Goal: Navigation & Orientation: Find specific page/section

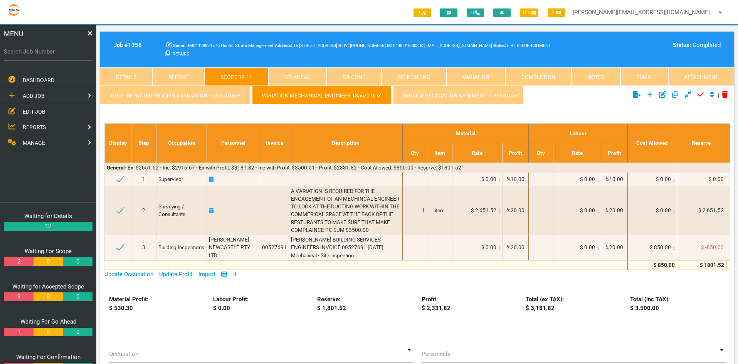
click at [430, 99] on link "service relocation basement - 1356/015" at bounding box center [461, 95] width 137 height 19
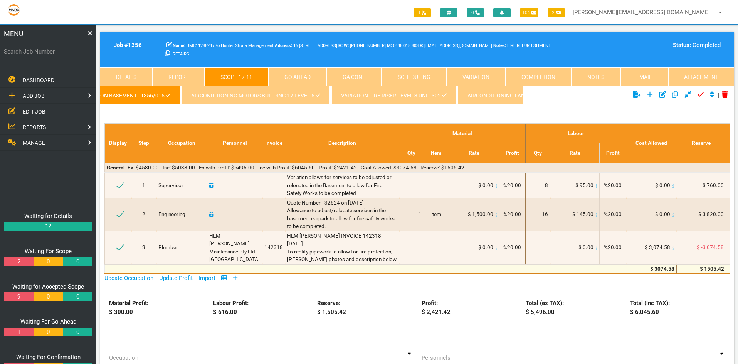
scroll to position [0, 412]
click at [160, 93] on link "AIRCONDITIONING MOTORS BUILDING 17 LEVEL 5" at bounding box center [193, 95] width 148 height 19
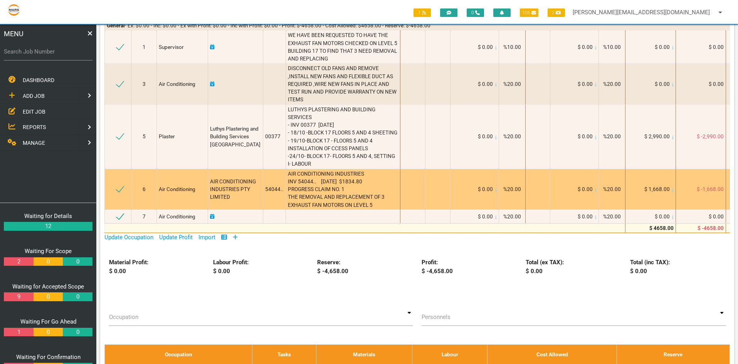
scroll to position [39, 0]
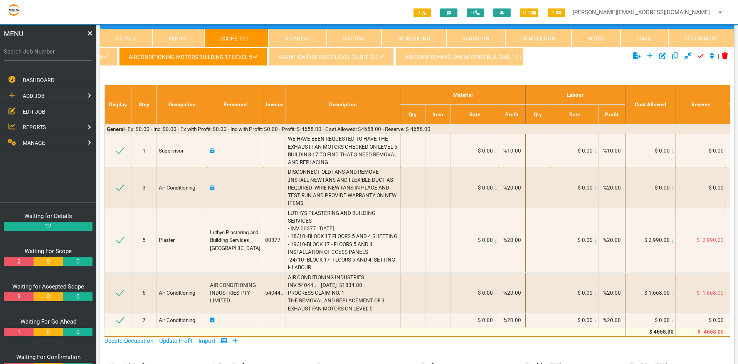
click at [319, 54] on link "VARIATION FIRE RISER LEVEL 3 UNIT 302" at bounding box center [331, 56] width 125 height 19
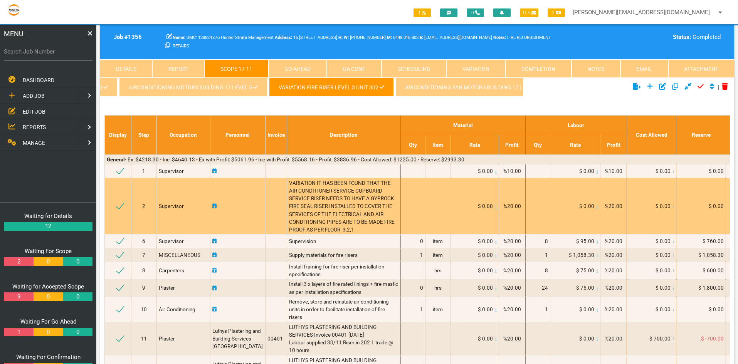
scroll to position [0, 0]
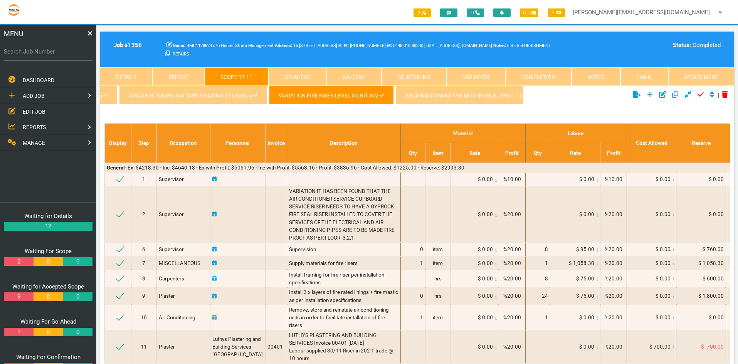
click at [201, 99] on link "AIRCONDITIONING MOTORS BUILDING 17 LEVEL 5" at bounding box center [193, 95] width 148 height 19
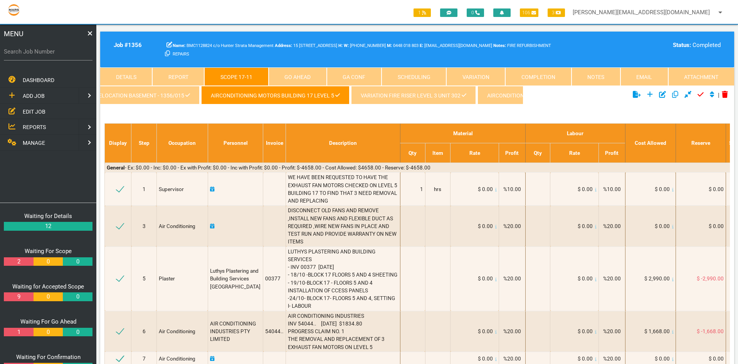
scroll to position [0, 447]
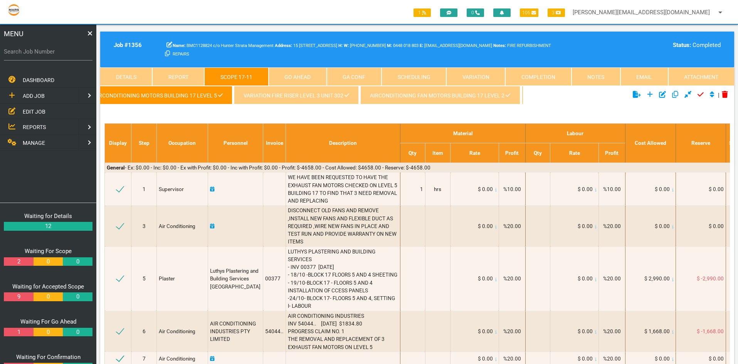
click at [291, 96] on link "VARIATION FIRE RISER LEVEL 3 UNIT 302" at bounding box center [296, 95] width 125 height 19
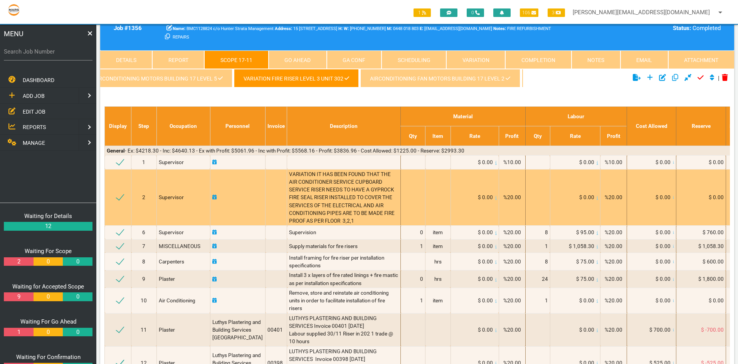
scroll to position [0, 0]
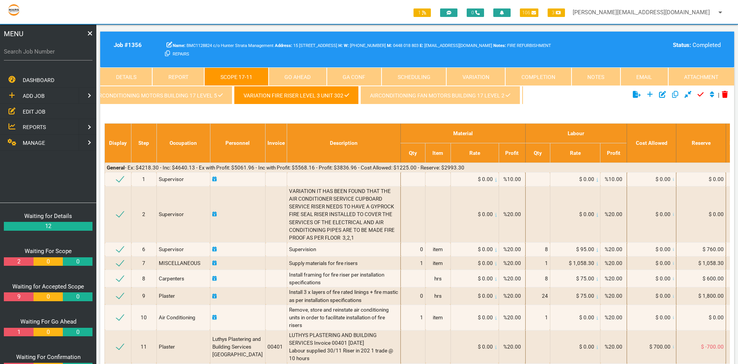
click at [412, 95] on link "AIRCONDITIONING FAN MOTORS BUILDING 17 LEVEL 2" at bounding box center [441, 95] width 160 height 19
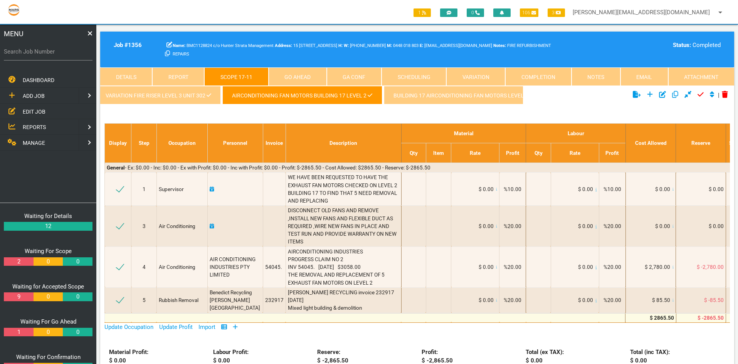
scroll to position [0, 597]
click at [420, 95] on link "BUILDING 17 AIRCONDITIONING FAN MOTORS LEVEL1" at bounding box center [452, 95] width 158 height 19
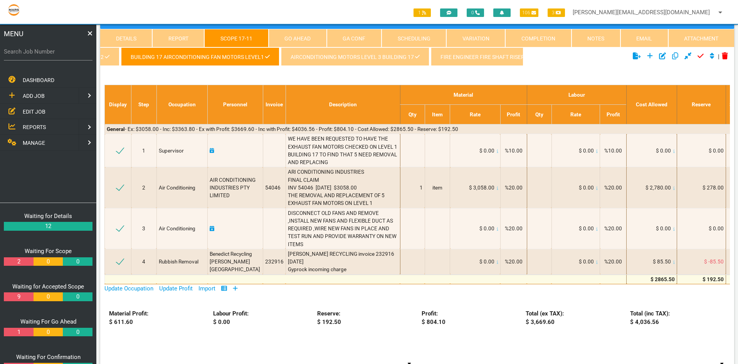
scroll to position [0, 876]
click at [315, 55] on link "AIRCONDITIONING MOTORS LEVEL 3 BUILDING 17" at bounding box center [328, 56] width 148 height 19
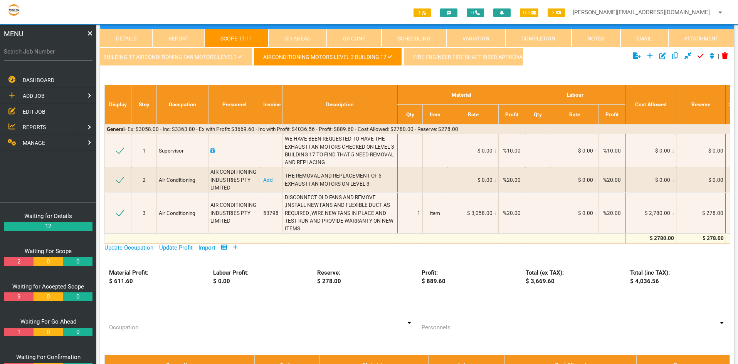
scroll to position [0, 0]
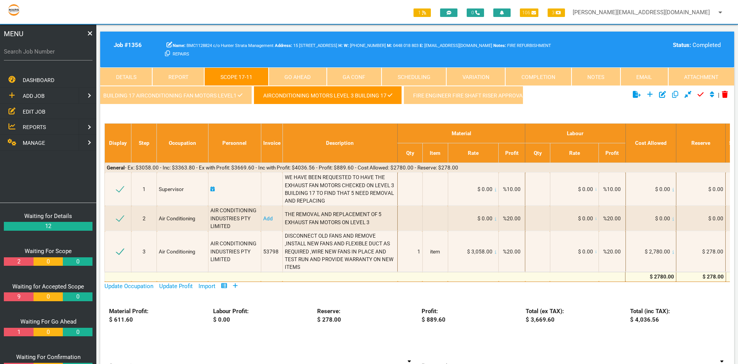
click at [434, 97] on link "FIRE ENGINEER FIRE SHAFT RISER APPROVAL" at bounding box center [473, 95] width 138 height 19
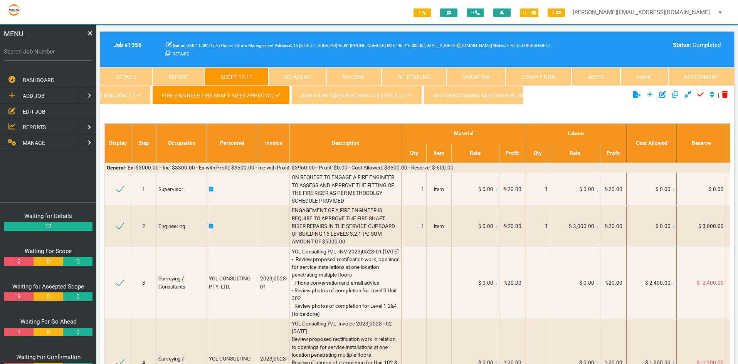
scroll to position [0, 1178]
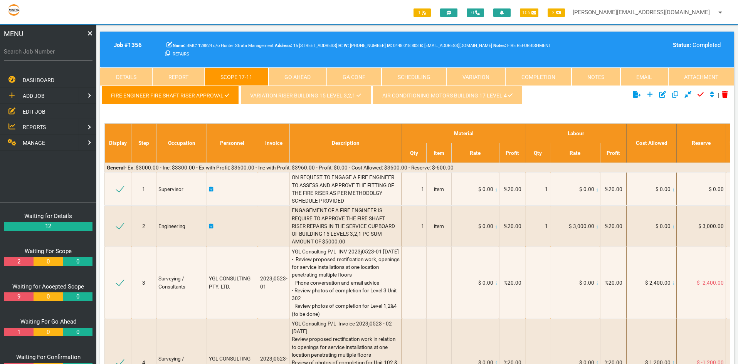
drag, startPoint x: 282, startPoint y: 98, endPoint x: 281, endPoint y: 106, distance: 8.5
click at [282, 97] on link "VARIATION RISER BUILDING 15 LEVEL 3,2,1" at bounding box center [306, 95] width 130 height 19
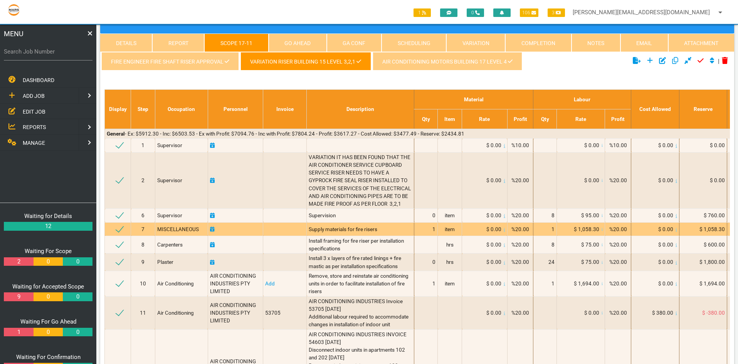
scroll to position [0, 0]
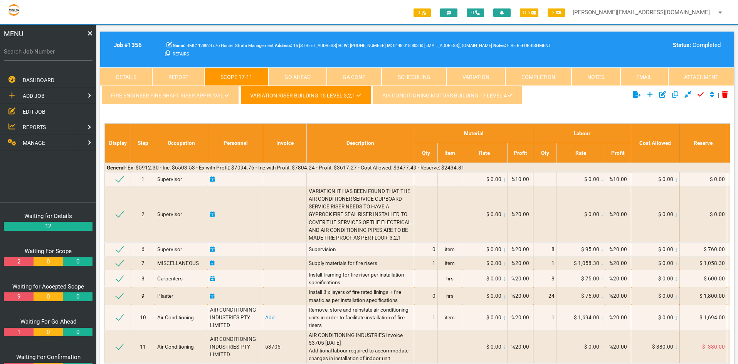
click at [414, 98] on link "AIR CONDITIONING MOTORS BUILDING 17 LEVEL 4" at bounding box center [448, 95] width 150 height 19
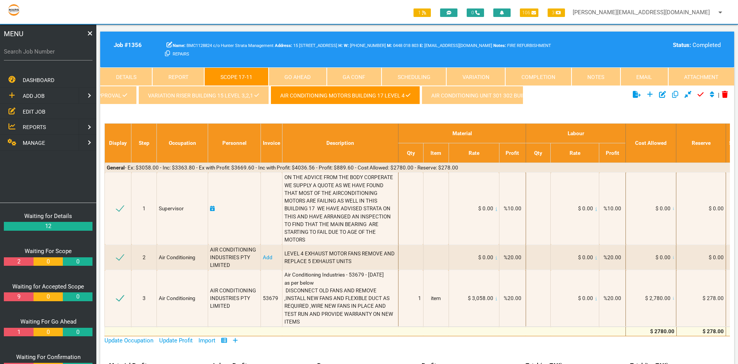
scroll to position [0, 1335]
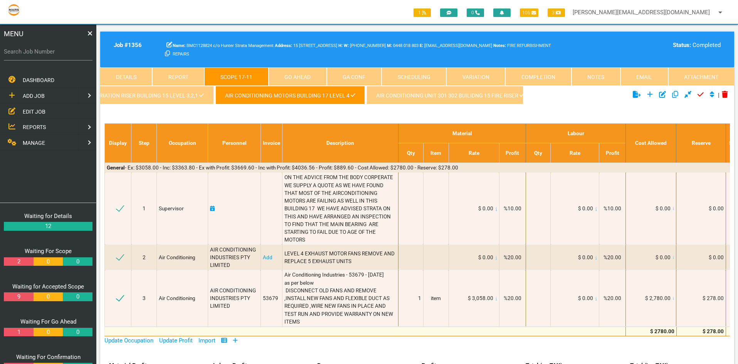
click at [412, 97] on link "AIR CONDITIONING UNIT 301 302 BUILIDNG 15 FIRE RISER" at bounding box center [450, 95] width 167 height 19
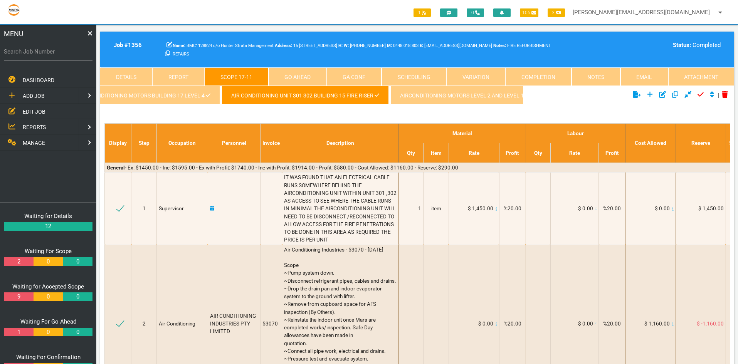
scroll to position [0, 1512]
click at [438, 95] on link "AIRCONDITIONING MOTORS LEVEL 2 AND LEVEL 1 BUILDING 15" at bounding box center [450, 95] width 182 height 19
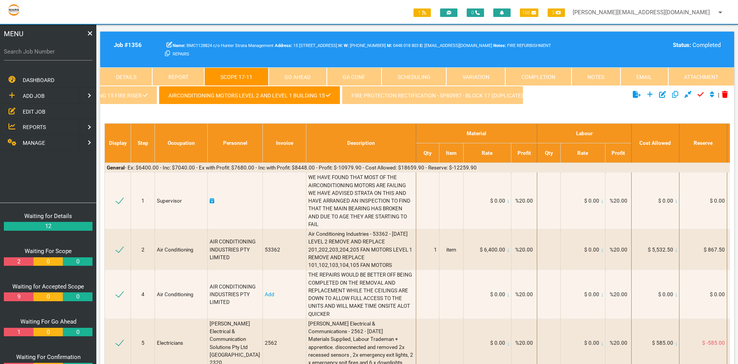
scroll to position [0, 1787]
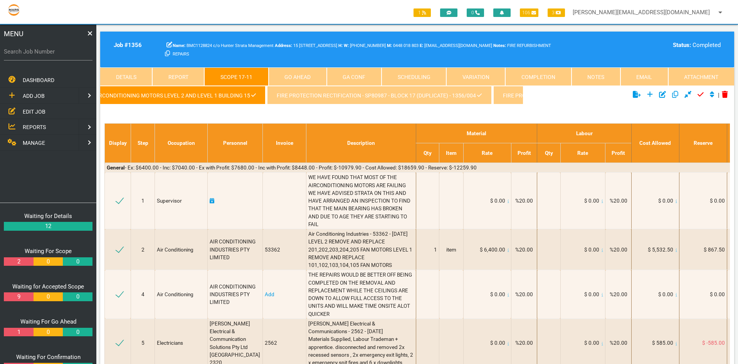
click at [356, 96] on link "Fire Protection Rectification - SP80987 - Block 17 (Duplicate) - 1356/004" at bounding box center [379, 95] width 224 height 19
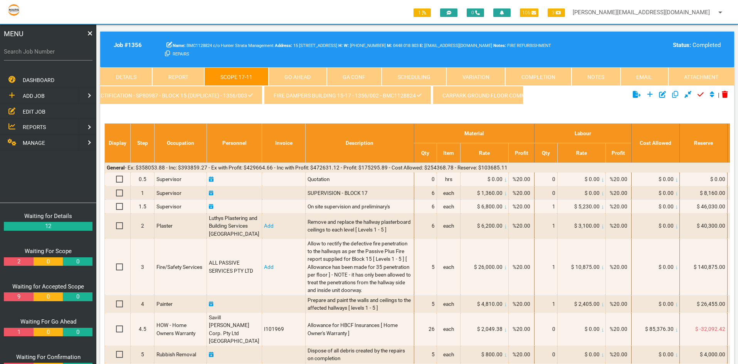
scroll to position [0, 2250]
click at [301, 98] on link "FIRE DAMPERS BUILDING 15-17 - 1356/002 - BMC1128824" at bounding box center [339, 95] width 167 height 19
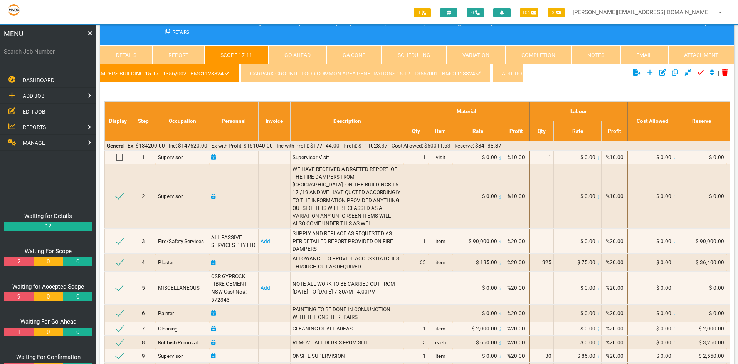
scroll to position [0, 2521]
click at [413, 73] on link "ADDITIONAL DAMPERS EXTRA TO DAMPER LIST" at bounding box center [474, 73] width 137 height 19
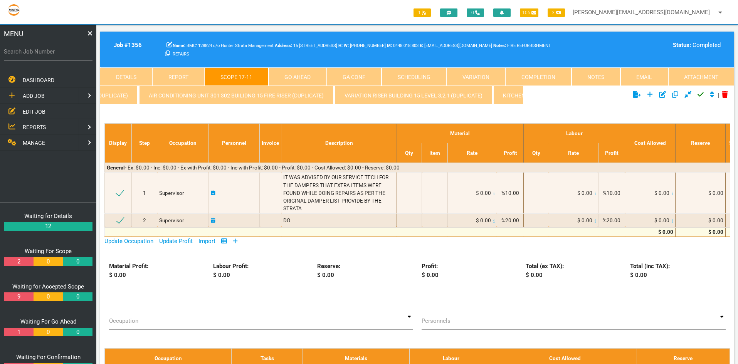
scroll to position [0, 3884]
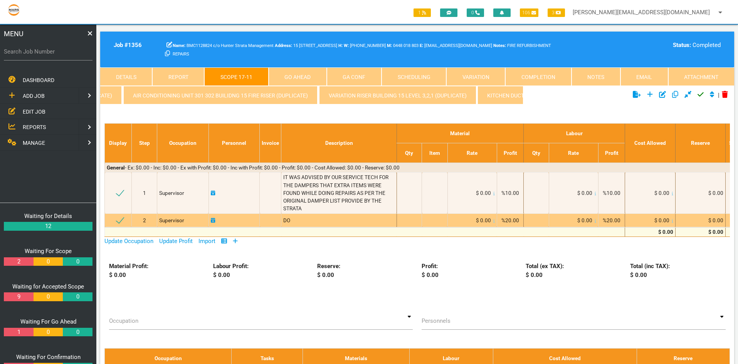
drag, startPoint x: 294, startPoint y: 221, endPoint x: 300, endPoint y: 229, distance: 9.4
click at [294, 221] on div "DO" at bounding box center [338, 221] width 111 height 8
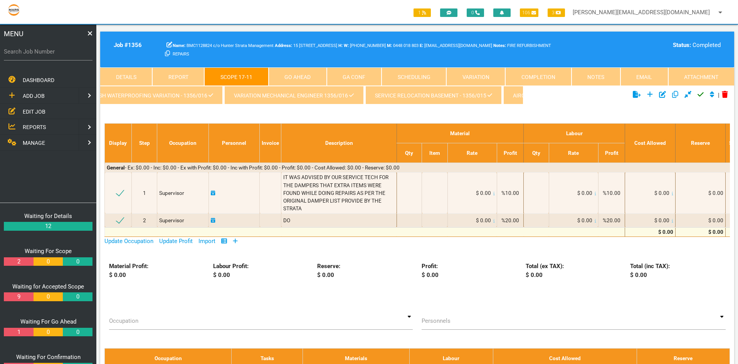
scroll to position [0, 0]
